Goal: Information Seeking & Learning: Check status

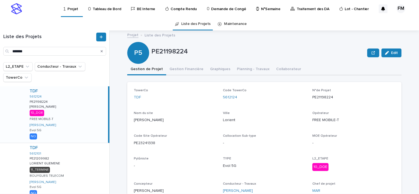
type input "**********"
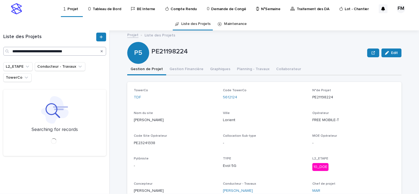
click at [36, 50] on input "**********" at bounding box center [54, 51] width 103 height 9
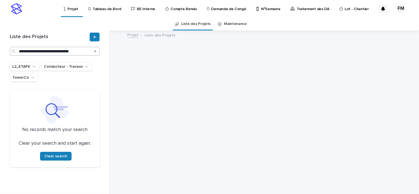
click at [36, 50] on input "**********" at bounding box center [55, 51] width 90 height 9
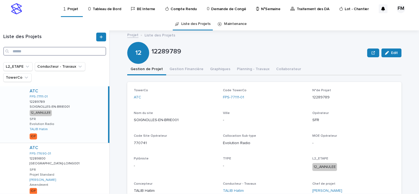
click at [61, 52] on input "Search" at bounding box center [54, 51] width 103 height 9
paste input "*******"
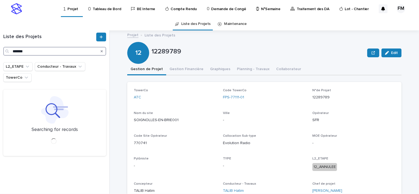
type input "*******"
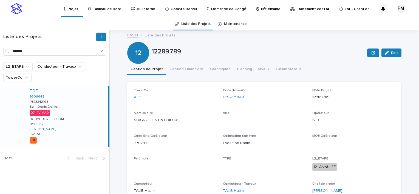
click at [95, 97] on div "TDF 9306648 PE23242195 PE23242195 SaintDenis:Denfert SaintDenis:Denfert 07_PV M…" at bounding box center [66, 116] width 83 height 61
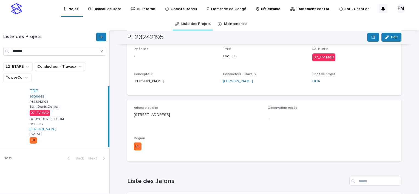
scroll to position [137, 0]
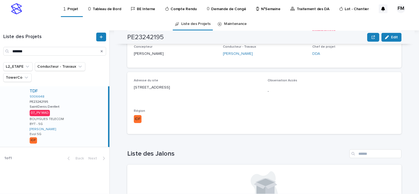
click at [161, 83] on div "Adresse du site [STREET_ADDRESS]" at bounding box center [197, 87] width 127 height 16
drag, startPoint x: 161, startPoint y: 83, endPoint x: 157, endPoint y: 88, distance: 6.6
click at [159, 86] on div "Loading... Saving… TowerCo TDF Code TowerCo 9306648 N°de Projet PE23242195 Nom …" at bounding box center [264, 42] width 274 height 194
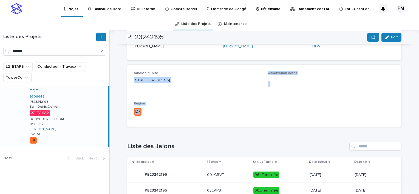
scroll to position [134, 0]
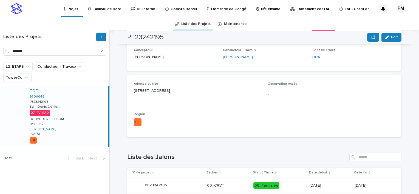
click at [150, 79] on div "Adresse du site [STREET_ADDRESS]" at bounding box center [264, 106] width 274 height 62
click at [149, 88] on p "[STREET_ADDRESS]" at bounding box center [197, 91] width 127 height 6
copy p "[STREET_ADDRESS]"
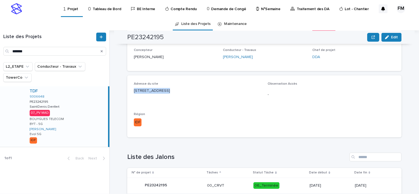
click at [64, 12] on link "Projet" at bounding box center [72, 8] width 18 height 16
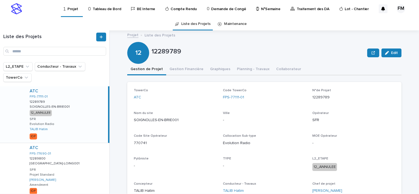
click at [42, 52] on input "Search" at bounding box center [54, 51] width 103 height 9
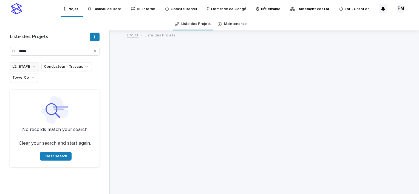
click at [34, 66] on icon "L2_ETAPE" at bounding box center [33, 66] width 5 height 5
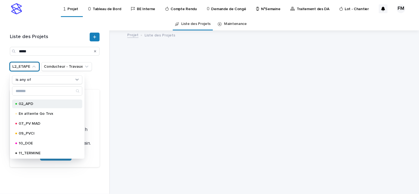
scroll to position [27, 0]
click at [33, 116] on div "07_PV MAD" at bounding box center [47, 113] width 70 height 9
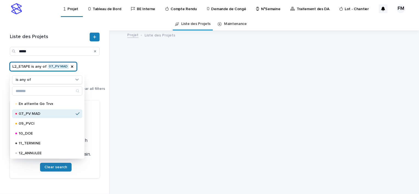
click at [86, 70] on div "L2_ETAPE is any of 07_PV MAD is any of 00_CRVT 01_APS 02_APD En attente Go Trvx…" at bounding box center [57, 77] width 95 height 31
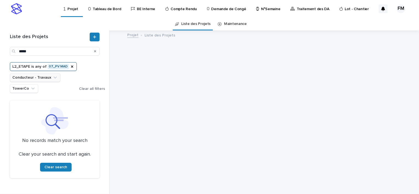
click at [41, 80] on button "Conducteur - Travaux" at bounding box center [35, 77] width 50 height 9
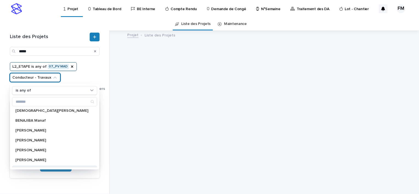
scroll to position [55, 0]
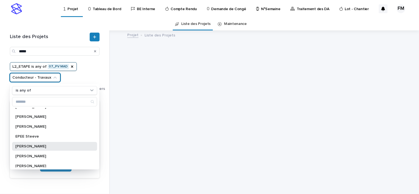
click at [41, 145] on p "[PERSON_NAME]" at bounding box center [51, 147] width 73 height 4
click at [108, 89] on span "Clear all filters" at bounding box center [121, 89] width 26 height 4
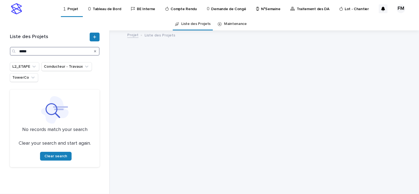
click at [43, 54] on input "*****" at bounding box center [55, 51] width 90 height 9
type input "*"
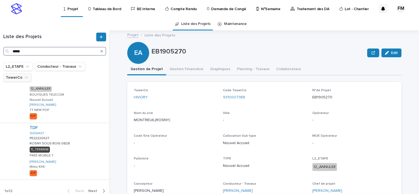
scroll to position [446, 0]
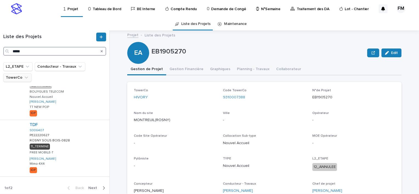
type input "*****"
click at [15, 76] on button "TowerCo" at bounding box center [17, 77] width 28 height 9
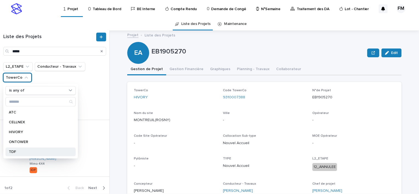
click at [18, 148] on div "TDF" at bounding box center [40, 152] width 70 height 9
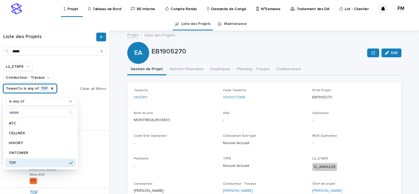
click at [116, 112] on div "Projet Liste des Projets EB1905270 Edit EA EB1905270 Edit Sorry, there was an e…" at bounding box center [267, 111] width 303 height 163
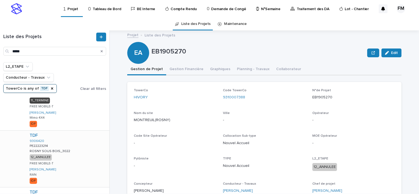
scroll to position [465, 0]
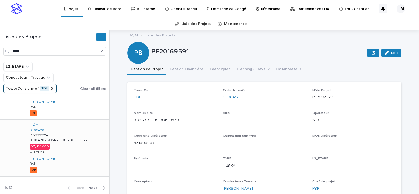
click at [63, 151] on div "TDF 9306420 PE22223214 PE22223214 9306420 - ROSNY SOUS BOIS_3022 9306420 - ROSN…" at bounding box center [67, 148] width 84 height 56
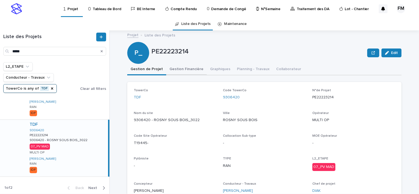
click at [181, 72] on button "Gestion Financière" at bounding box center [186, 70] width 41 height 12
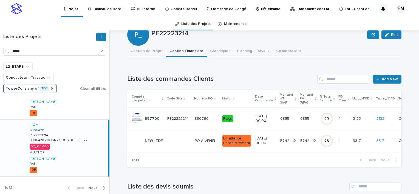
scroll to position [27, 0]
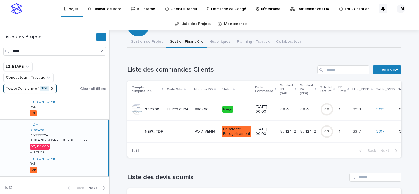
click at [194, 138] on td "PO A VENIR PO A VENIR" at bounding box center [206, 131] width 27 height 22
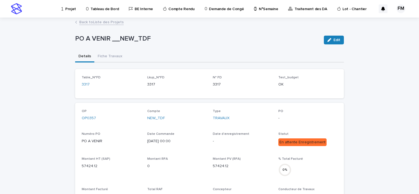
click at [109, 24] on link "Back to Liste des Projets" at bounding box center [101, 22] width 44 height 6
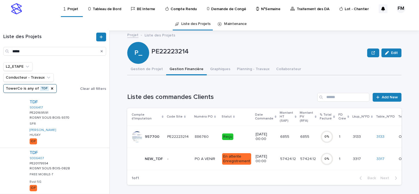
click at [77, 7] on div "Projet" at bounding box center [72, 6] width 18 height 12
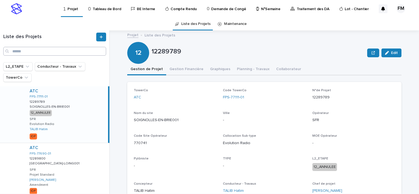
drag, startPoint x: 18, startPoint y: 56, endPoint x: 20, endPoint y: 52, distance: 4.9
click at [18, 56] on div "Liste des Projets" at bounding box center [54, 46] width 109 height 32
click at [22, 50] on input "Search" at bounding box center [54, 51] width 103 height 9
paste input "**********"
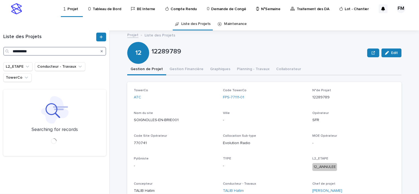
type input "**********"
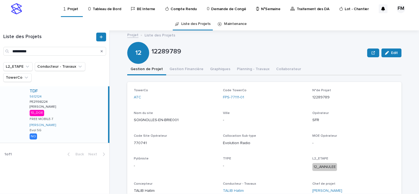
click at [57, 102] on div "TDF 5612124 PE21198224 PE21198224 Lorient-[PERSON_NAME] Lorient-[PERSON_NAME] 1…" at bounding box center [66, 114] width 83 height 56
click at [197, 68] on button "Gestion Financière" at bounding box center [186, 70] width 41 height 12
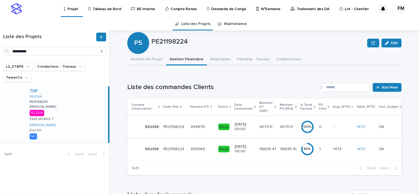
scroll to position [27, 0]
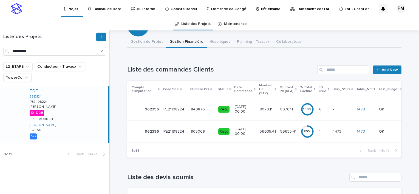
click at [248, 133] on div "[DATE] 00:00" at bounding box center [245, 132] width 20 height 14
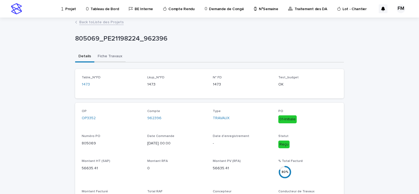
click at [111, 56] on button "Fiche Travaux" at bounding box center [109, 57] width 31 height 12
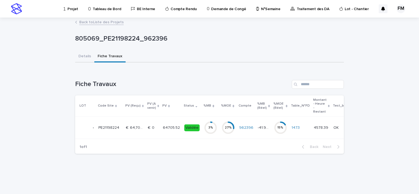
click at [194, 121] on td "Validée" at bounding box center [192, 128] width 20 height 22
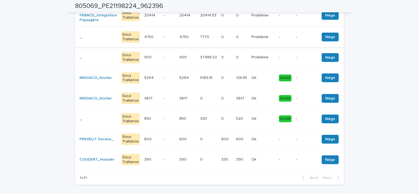
scroll to position [140, 0]
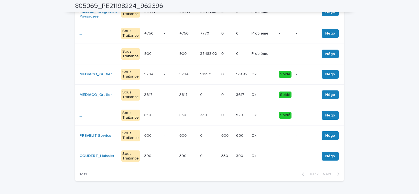
click at [241, 158] on td "390 390" at bounding box center [241, 156] width 15 height 21
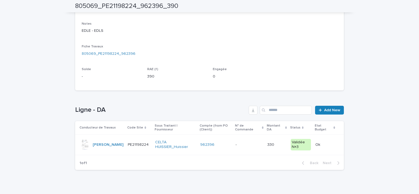
scroll to position [145, 0]
